Goal: Task Accomplishment & Management: Manage account settings

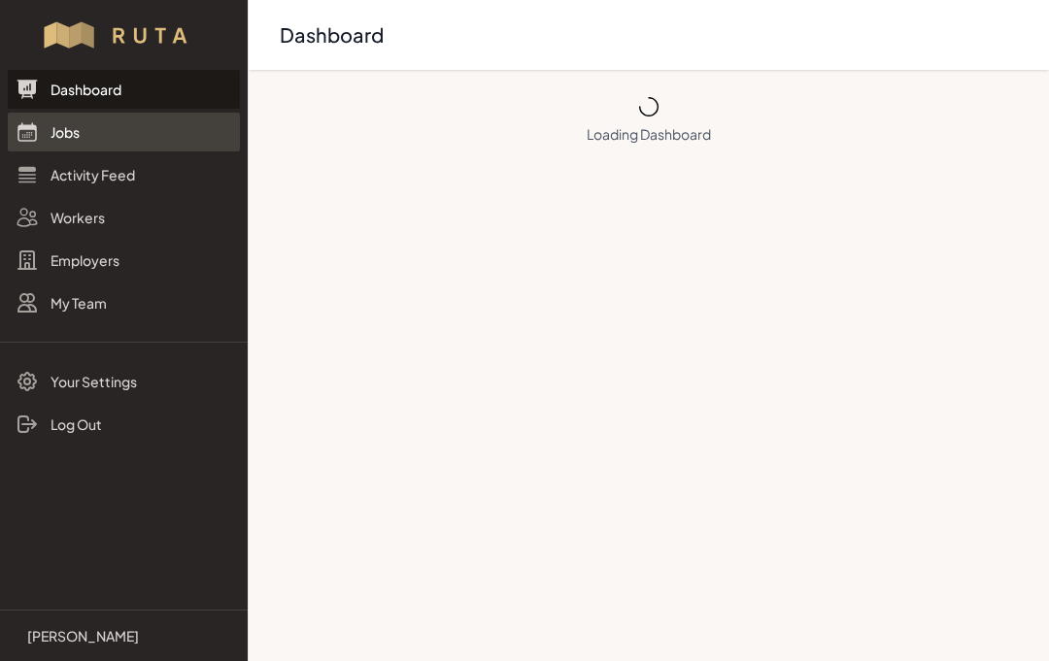
click at [81, 132] on link "Jobs" at bounding box center [124, 132] width 232 height 39
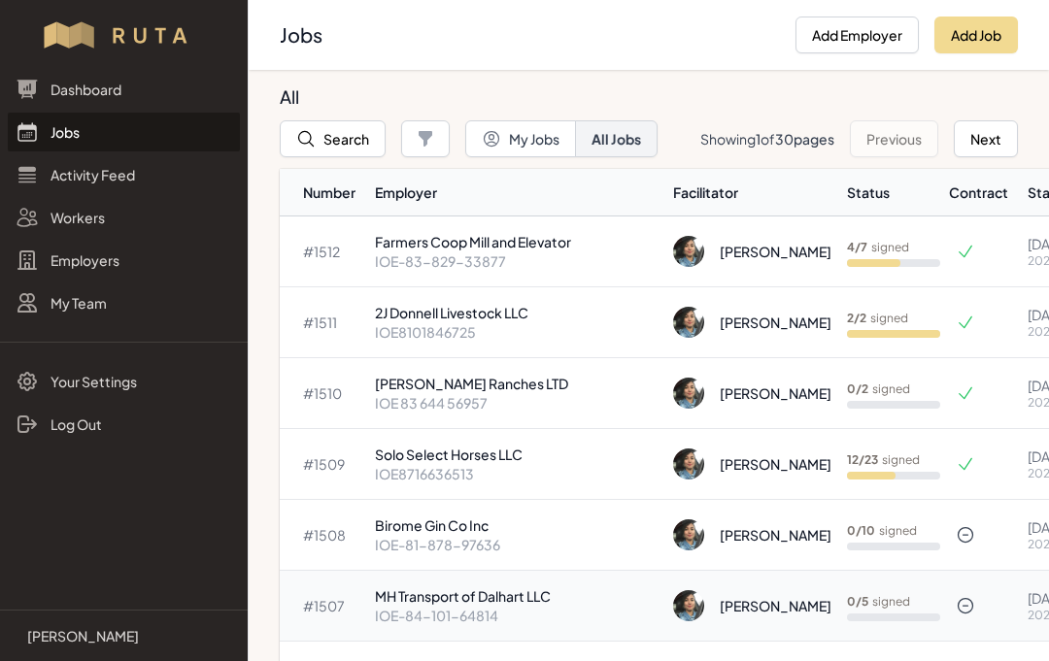
click at [476, 598] on p "MH Transport of Dalhart LLC" at bounding box center [516, 596] width 283 height 19
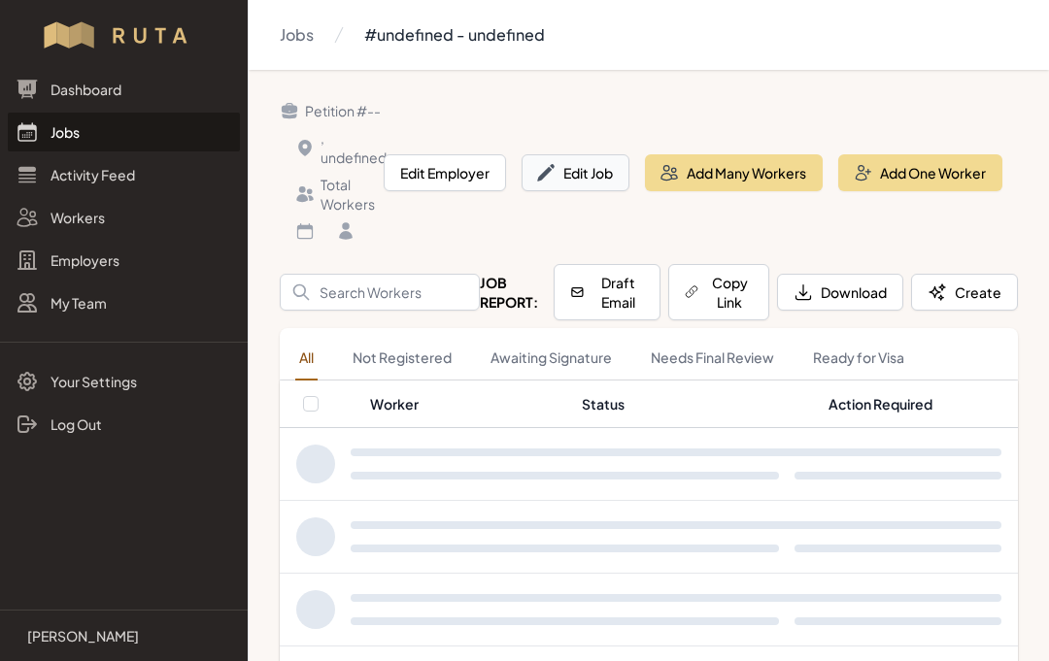
click at [603, 176] on button "Edit Job" at bounding box center [576, 172] width 108 height 37
select select "2023"
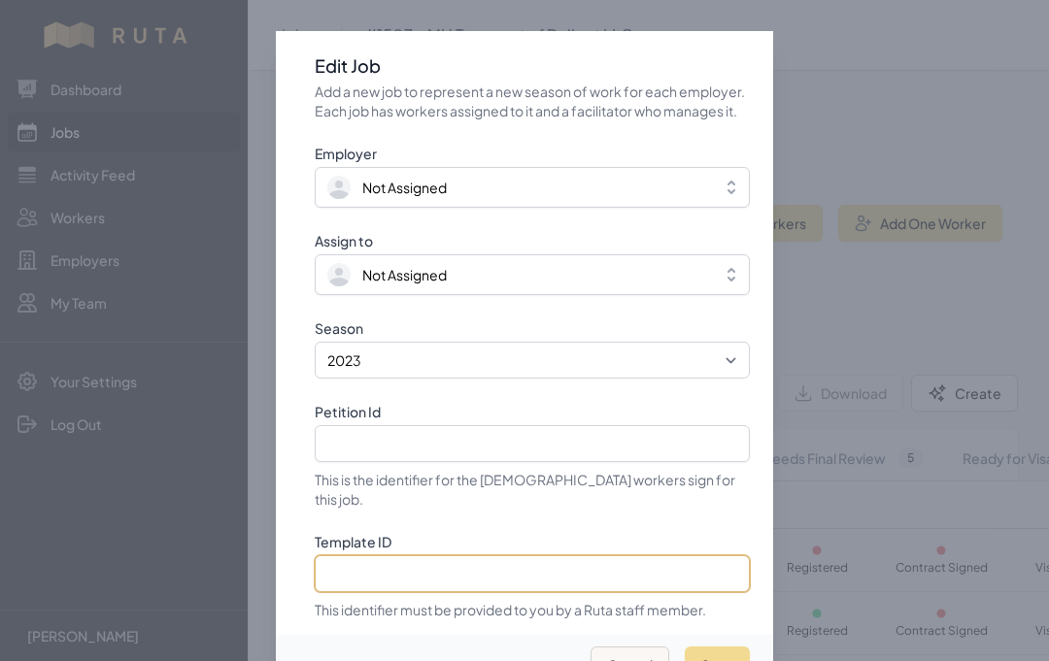
click at [523, 581] on input "Template ID" at bounding box center [532, 574] width 435 height 37
click at [485, 568] on input "Template ID" at bounding box center [532, 574] width 435 height 37
paste input "SGmy5rbDwoAuwc7j4xH7"
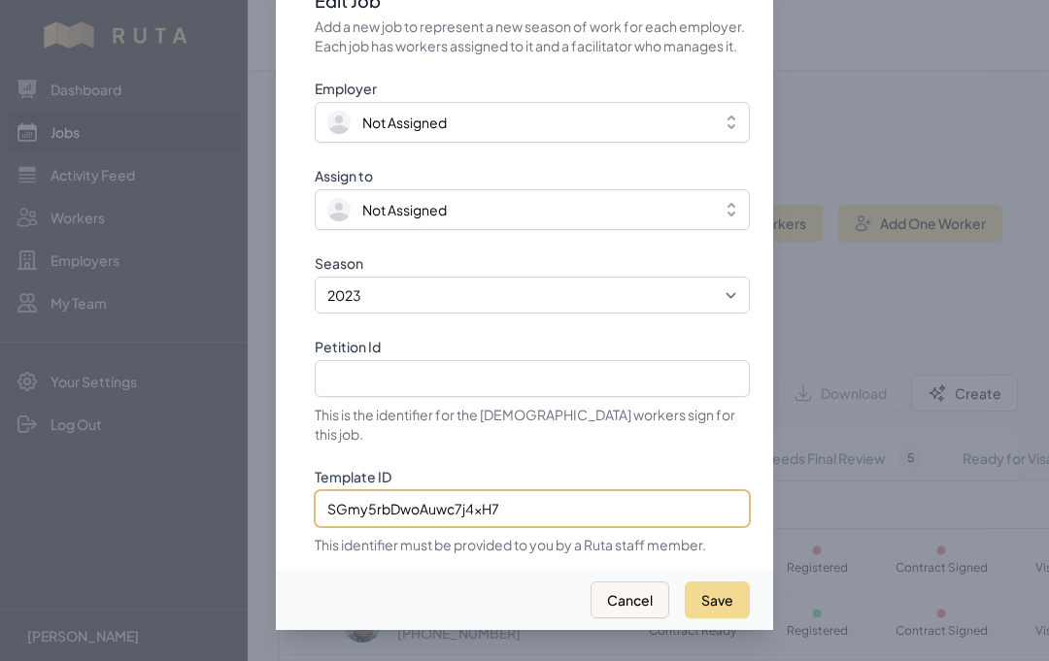
scroll to position [86, 0]
type input "SGmy5rbDwoAuwc7j4xH7"
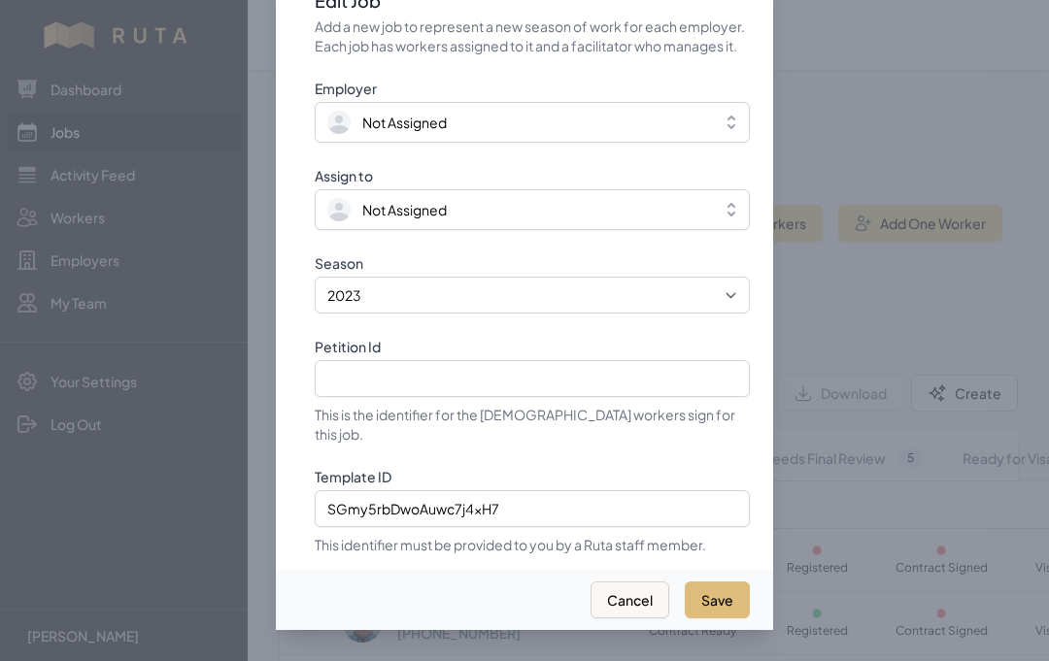
click at [732, 582] on button "Save" at bounding box center [717, 600] width 65 height 37
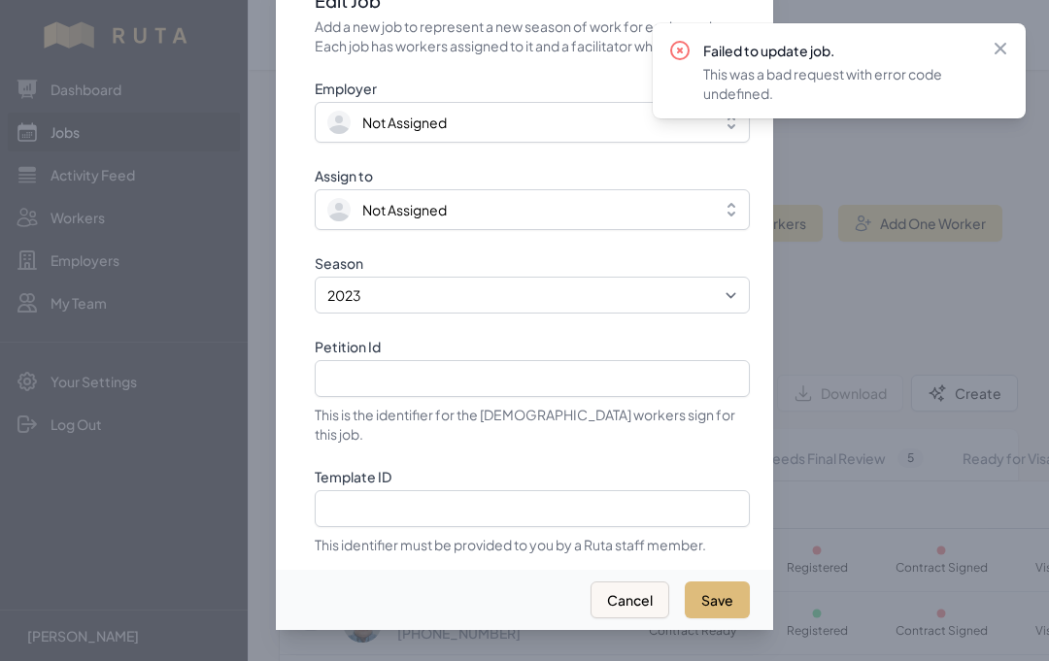
select select "2025"
type input "IOE-84-101-64814"
click at [1004, 49] on icon at bounding box center [1000, 48] width 19 height 19
select select "2023"
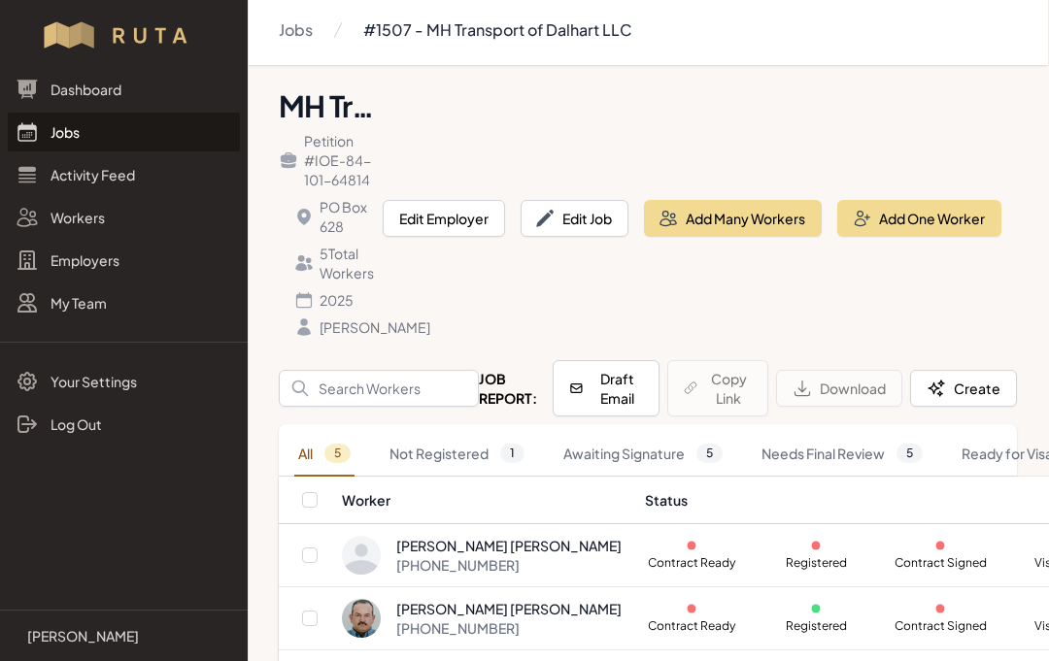
scroll to position [6, 1]
click at [589, 221] on button "Edit Job" at bounding box center [575, 217] width 108 height 37
select select "2025"
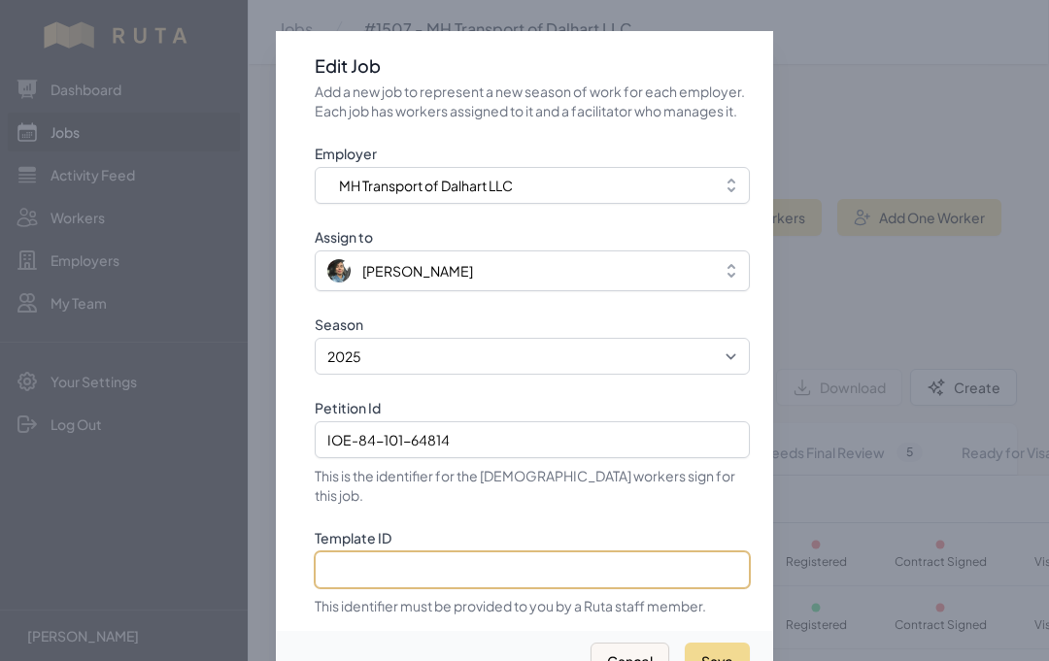
click at [450, 569] on input "Template ID" at bounding box center [532, 570] width 435 height 37
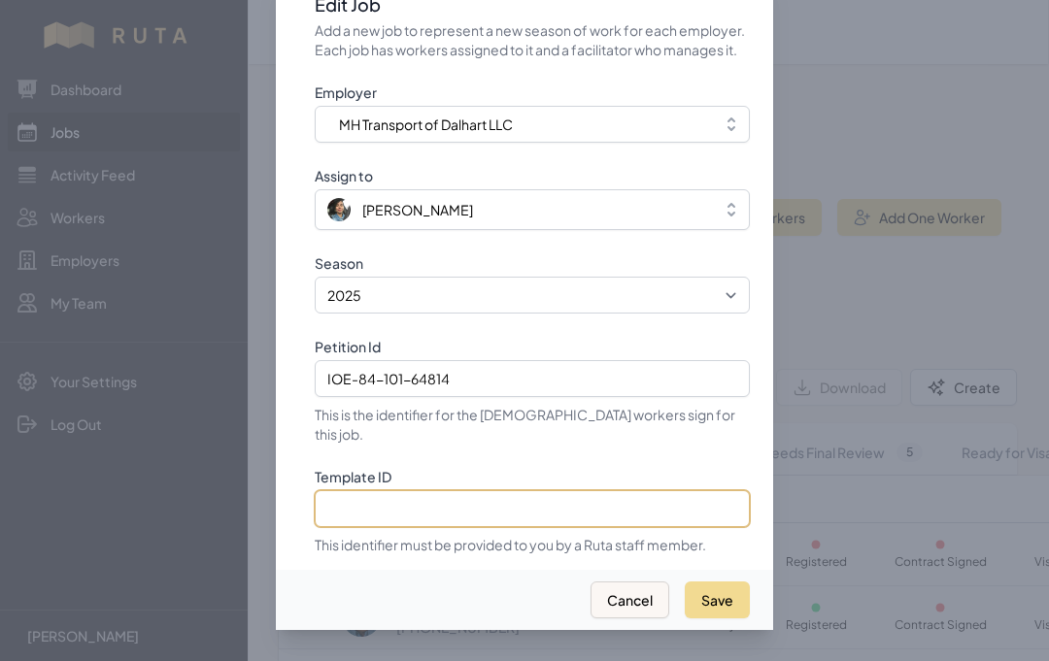
scroll to position [86, 0]
click at [440, 491] on input "Template ID" at bounding box center [532, 509] width 435 height 37
paste input "SGmy5rbDwoAuwc7j4xH7"
type input "SGmy5rbDwoAuwc7j4xH7"
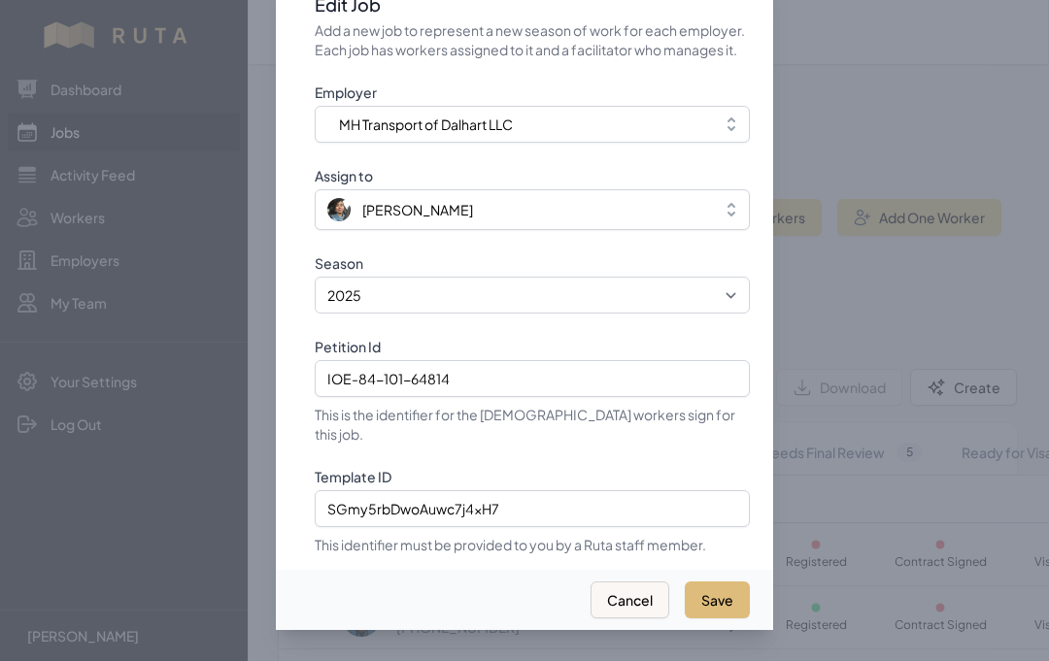
click at [731, 582] on button "Save" at bounding box center [717, 600] width 65 height 37
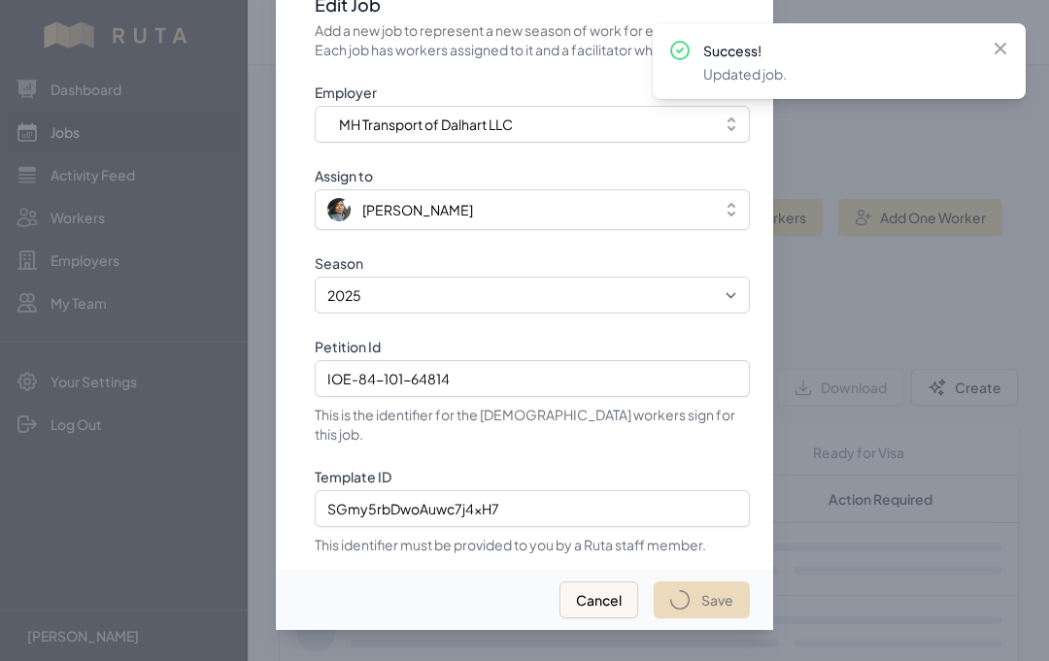
scroll to position [6, 0]
select select "2023"
select select "2025"
type input "IOE-84-101-64814"
type input "SGmy5rbDwoAuwc7j4xH7"
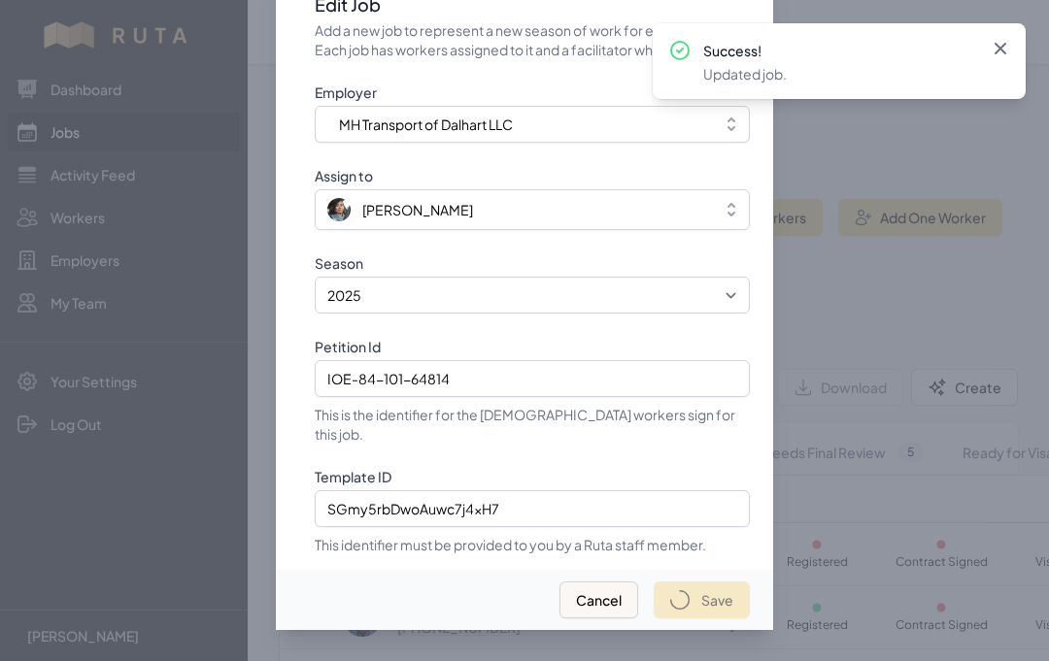
click at [1001, 51] on icon at bounding box center [1000, 48] width 19 height 19
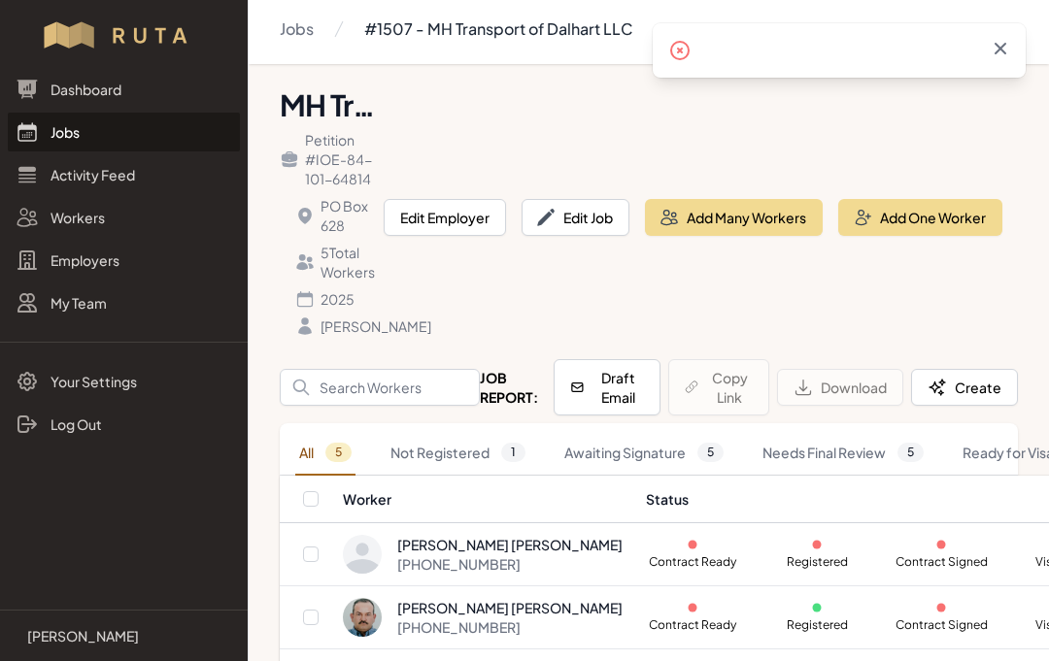
select select "2023"
click at [88, 135] on link "Jobs" at bounding box center [124, 132] width 232 height 39
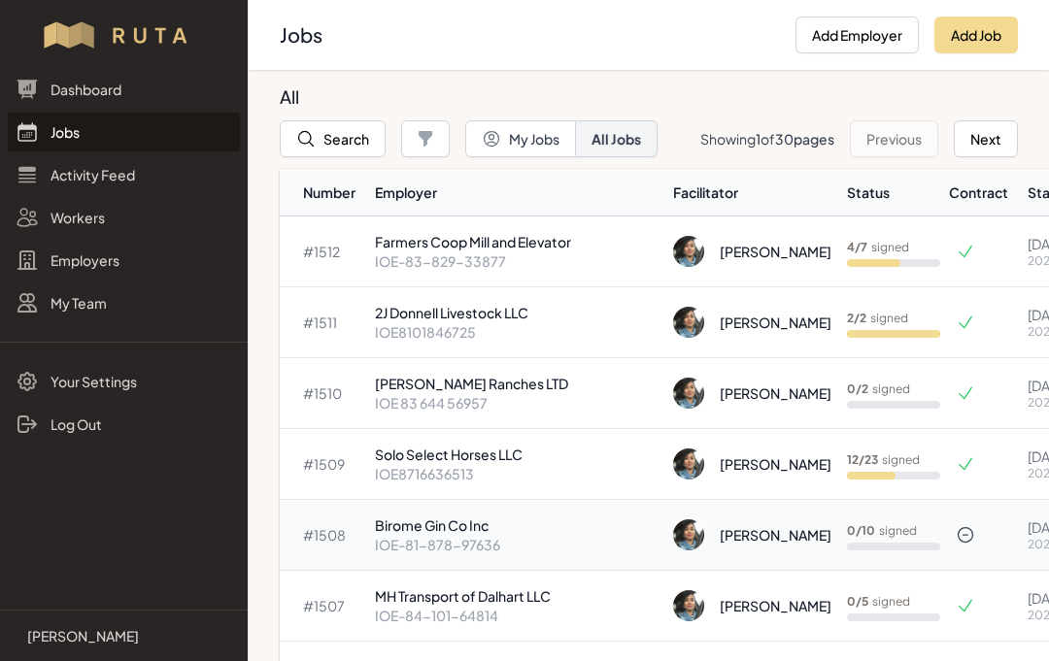
click at [450, 534] on p "Birome Gin Co Inc" at bounding box center [516, 525] width 283 height 19
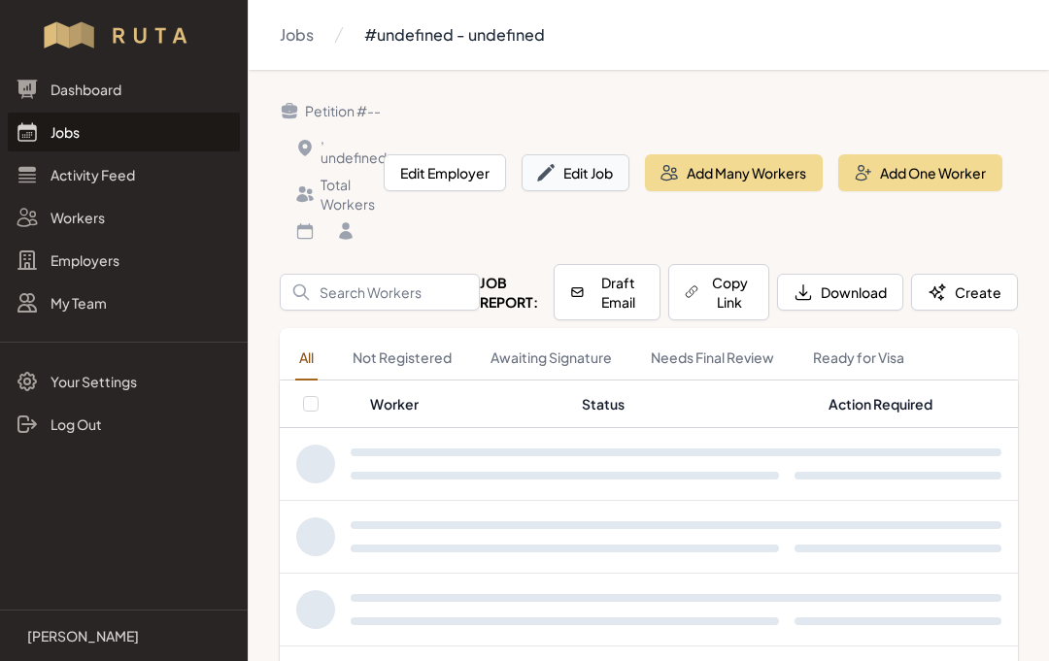
click at [597, 182] on button "Edit Job" at bounding box center [576, 172] width 108 height 37
select select "2023"
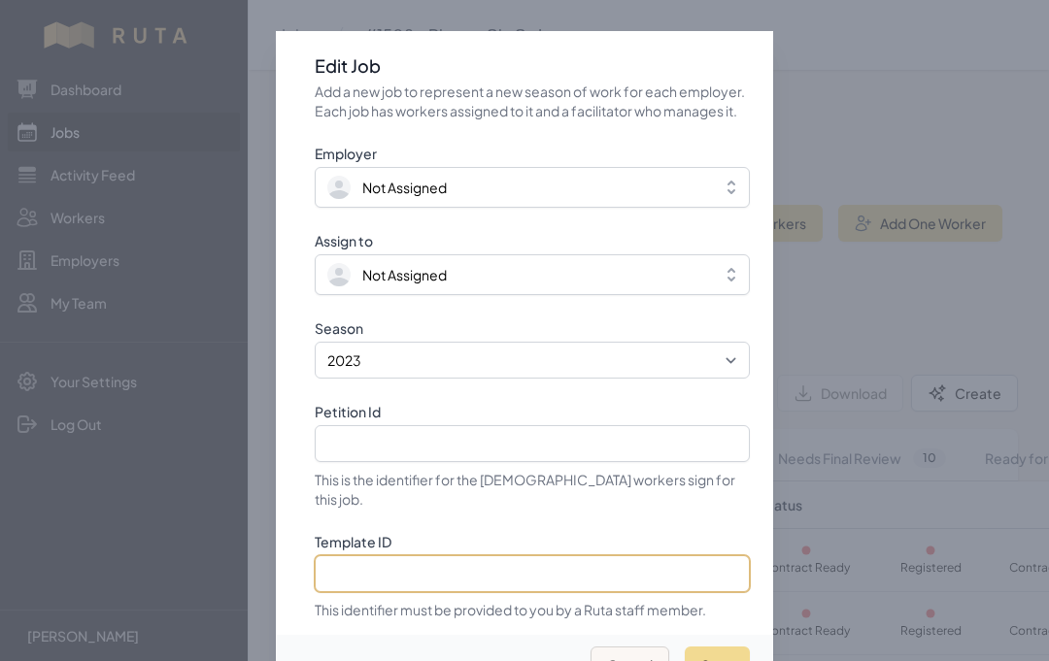
click at [414, 570] on input "Template ID" at bounding box center [532, 574] width 435 height 37
click at [385, 567] on input "Template ID" at bounding box center [532, 574] width 435 height 37
paste input "cBjkE0QpR8TgiUwwihOe"
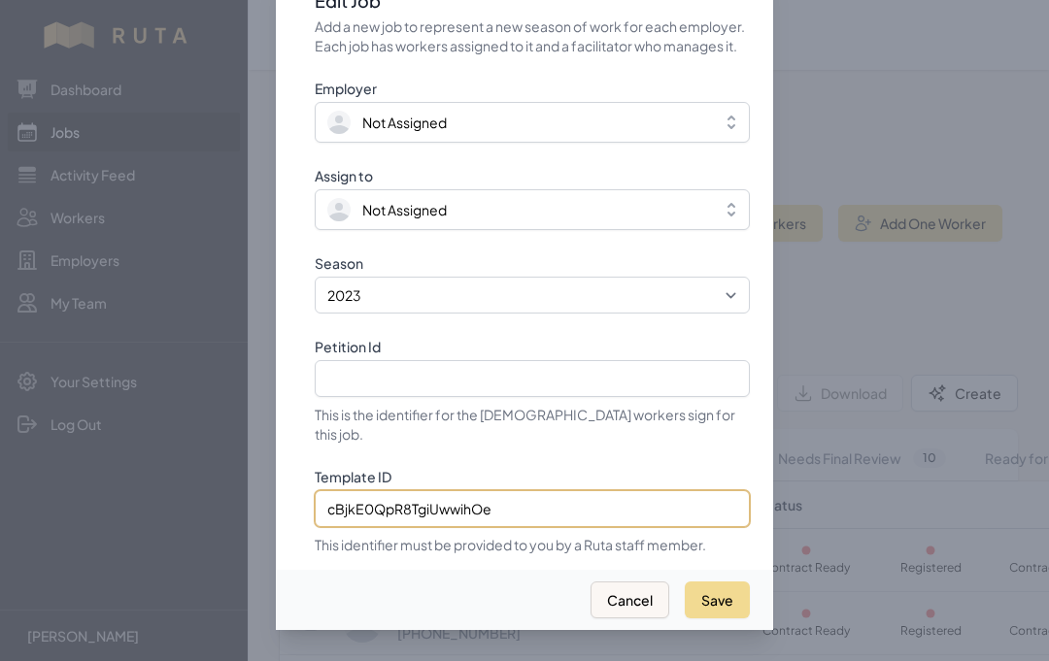
scroll to position [86, 0]
type input "cBjkE0QpR8TgiUwwihOe"
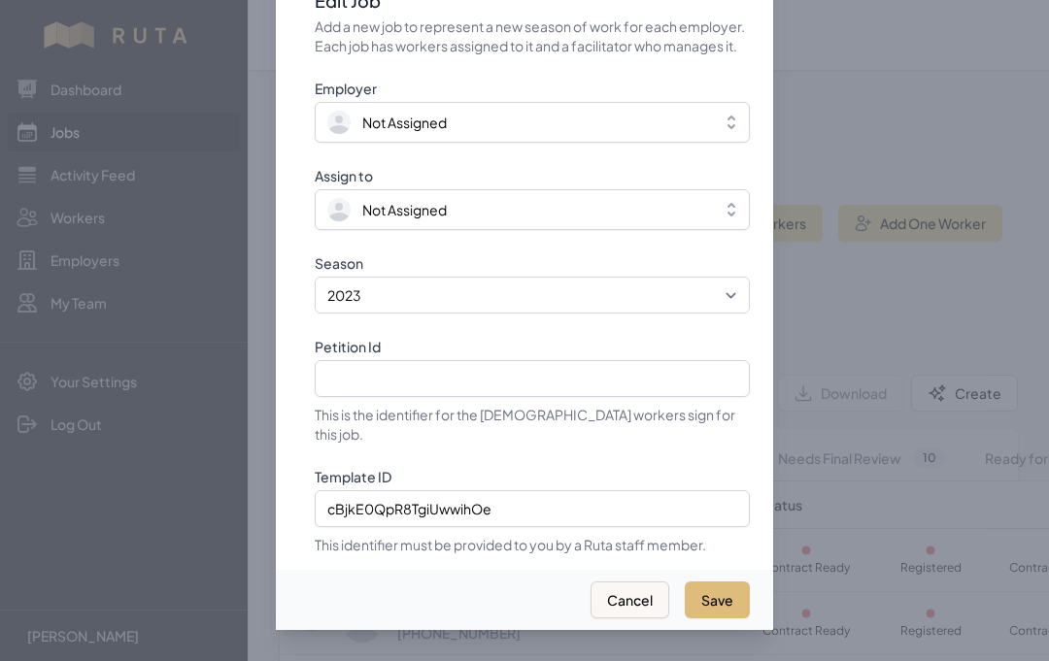
click at [728, 582] on button "Save" at bounding box center [717, 600] width 65 height 37
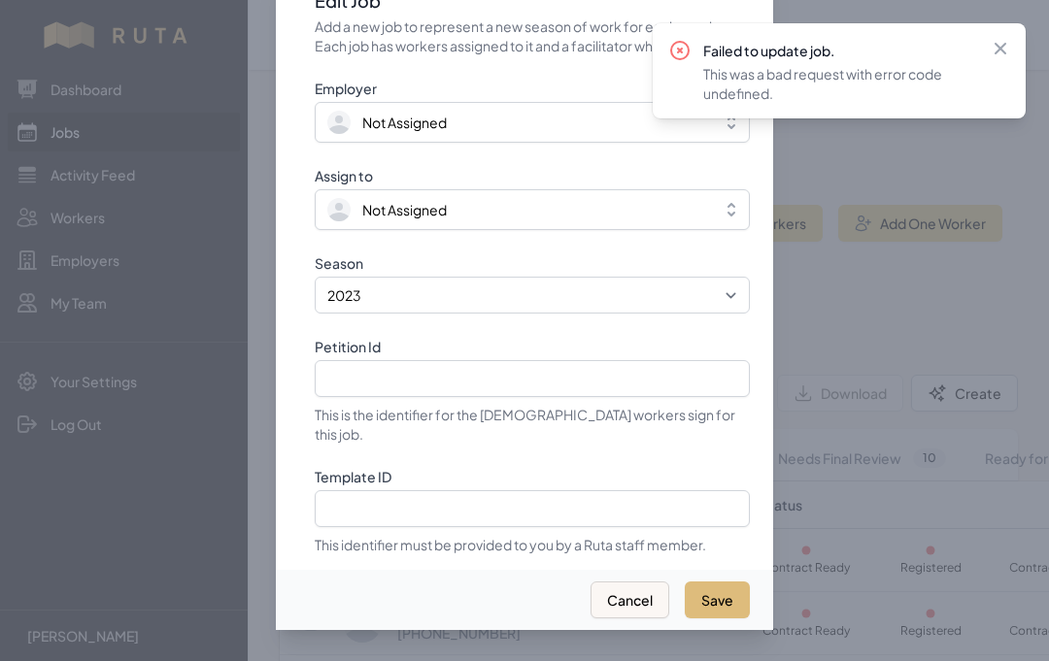
select select "2025"
type input "IOE-81-878-97636"
click at [1003, 47] on icon at bounding box center [1001, 49] width 12 height 12
select select "2023"
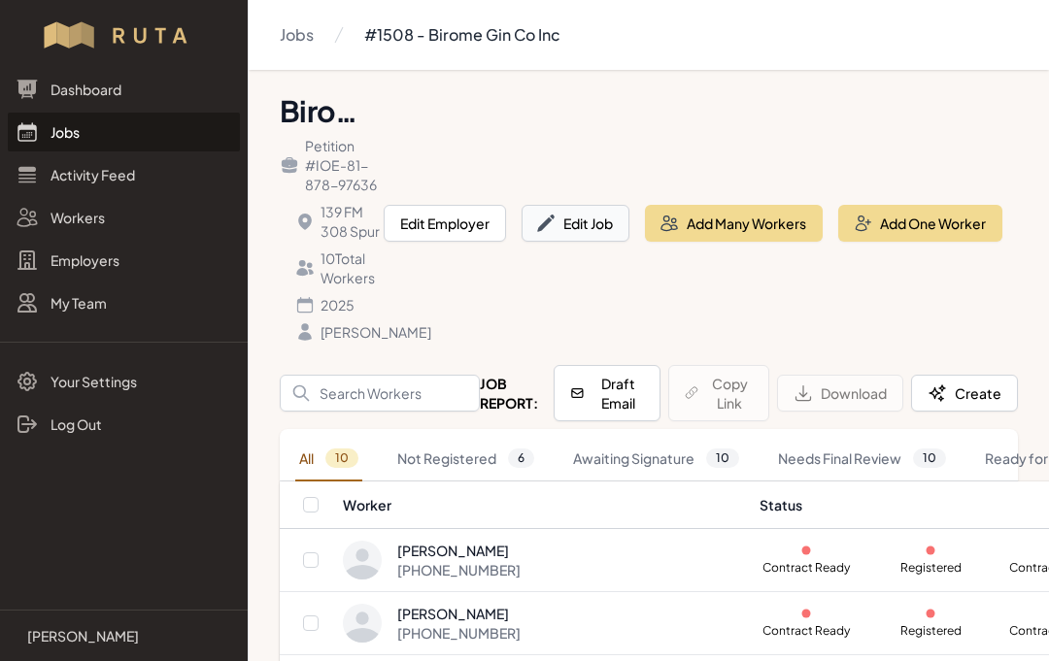
click at [577, 241] on button "Edit Job" at bounding box center [576, 223] width 108 height 37
select select "2025"
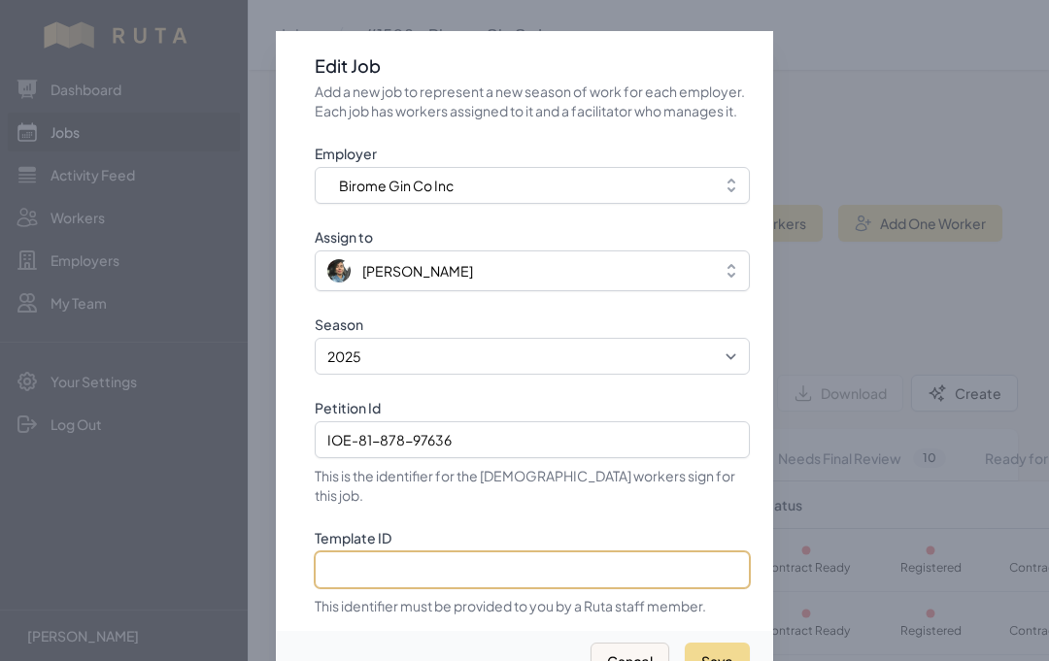
click at [450, 583] on input "Template ID" at bounding box center [532, 570] width 435 height 37
click at [451, 577] on input "Template ID" at bounding box center [532, 570] width 435 height 37
paste input "cBjkE0QpR8TgiUwwihOe"
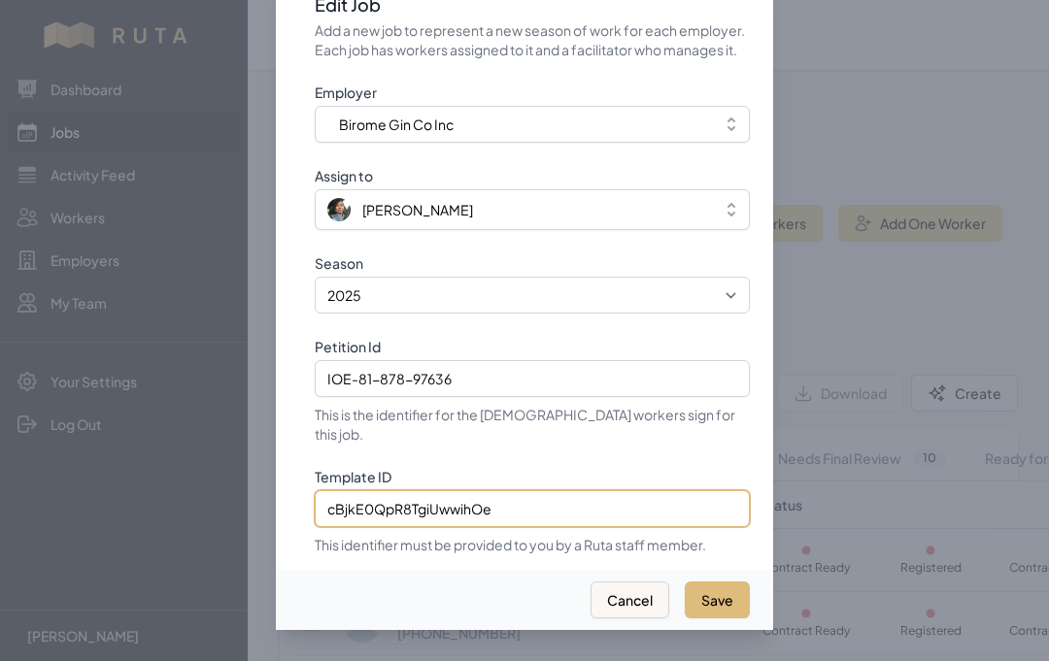
type input "cBjkE0QpR8TgiUwwihOe"
click at [726, 599] on button "Save" at bounding box center [717, 600] width 65 height 37
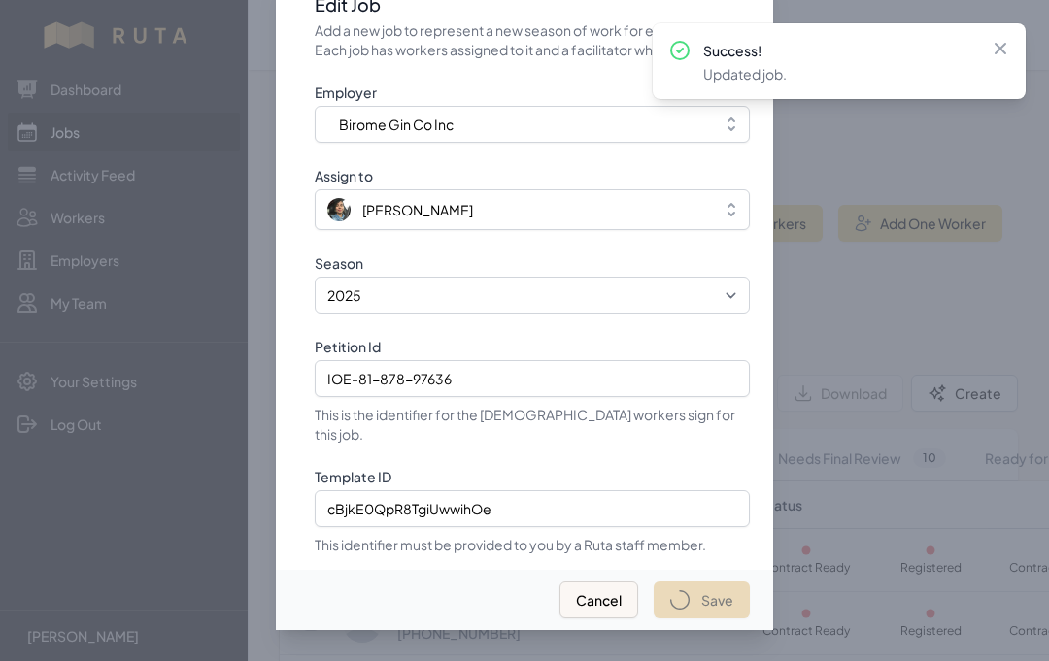
select select "2023"
select select "2025"
type input "IOE-81-878-97636"
type input "cBjkE0QpR8TgiUwwihOe"
click at [1005, 51] on icon at bounding box center [1000, 48] width 19 height 19
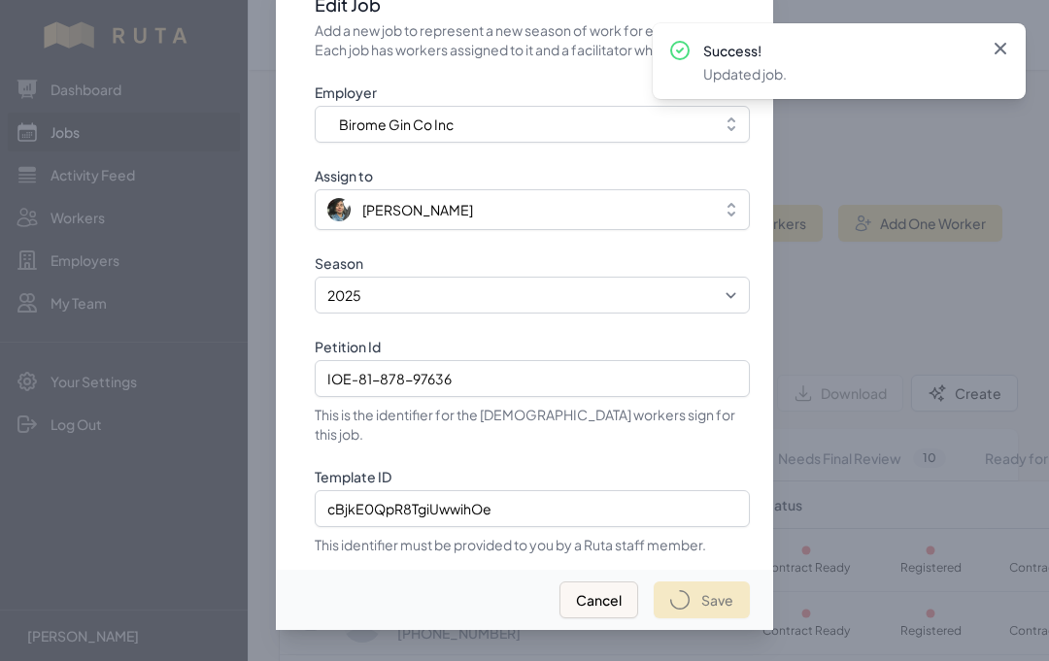
select select "2023"
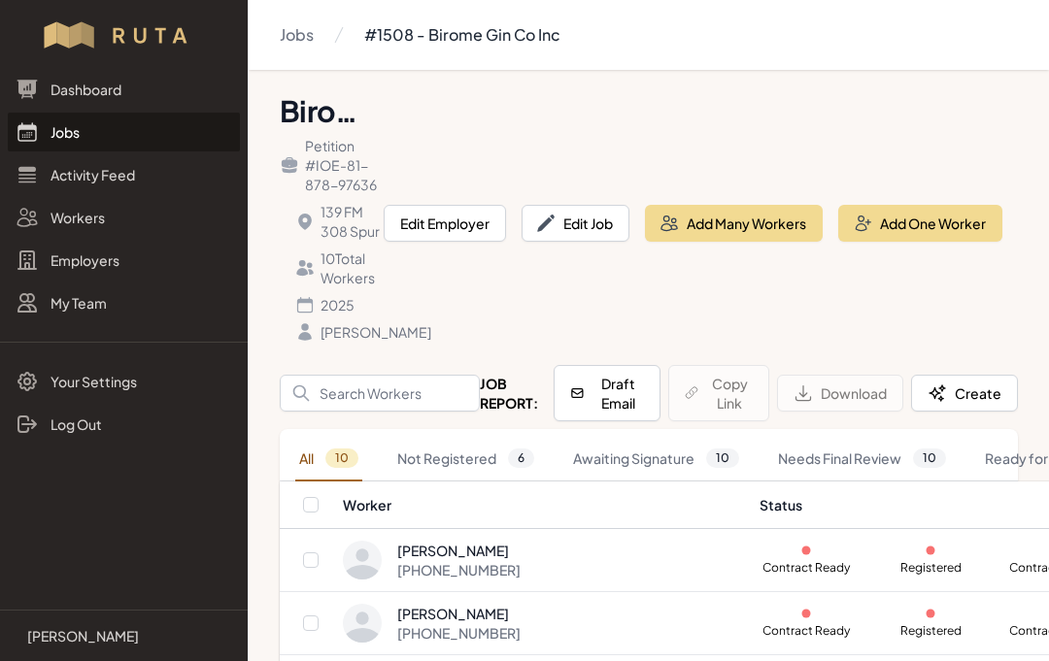
click at [82, 133] on link "Jobs" at bounding box center [124, 132] width 232 height 39
